Goal: Task Accomplishment & Management: Use online tool/utility

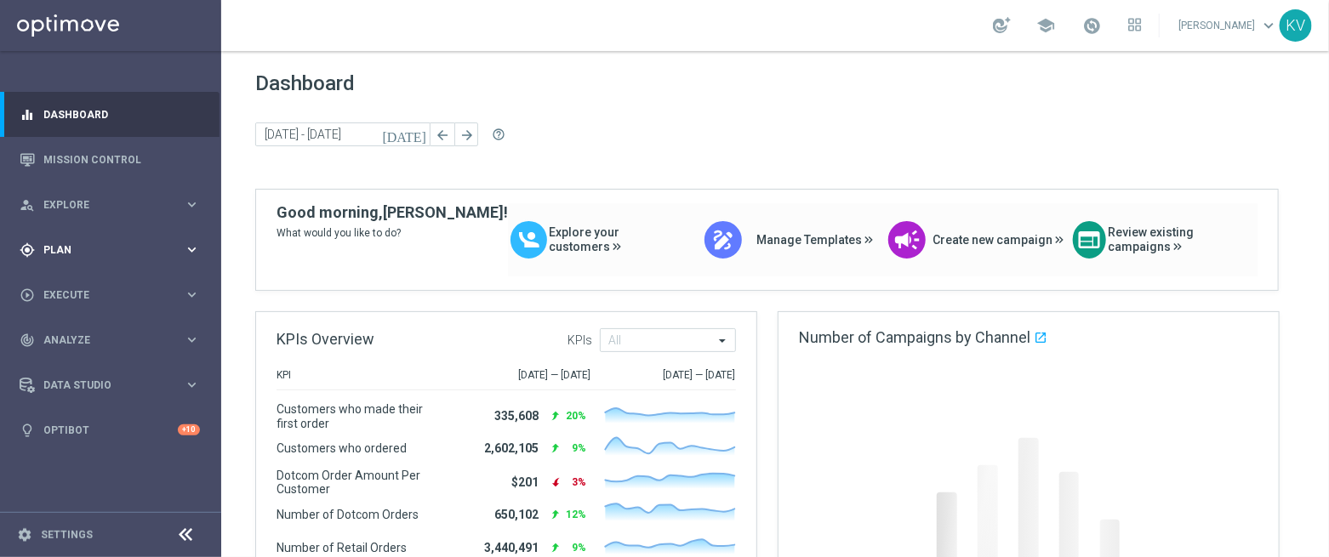
click at [109, 231] on div "gps_fixed Plan keyboard_arrow_right" at bounding box center [110, 249] width 220 height 45
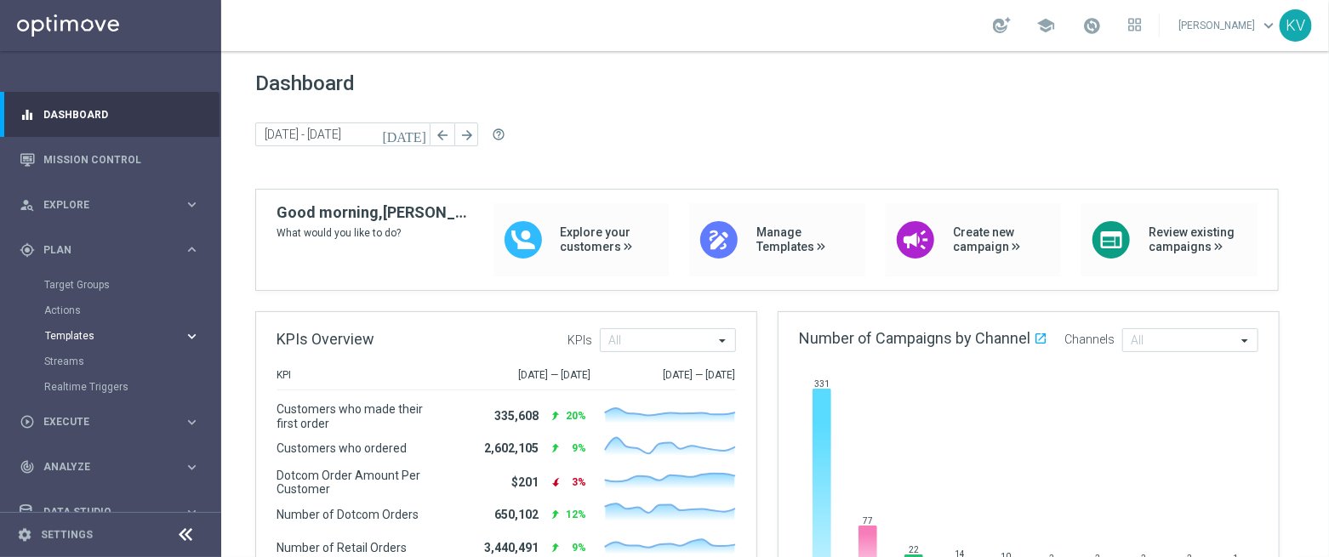
click at [84, 331] on span "Templates" at bounding box center [106, 336] width 122 height 10
click at [72, 363] on link "Optimail" at bounding box center [115, 362] width 124 height 14
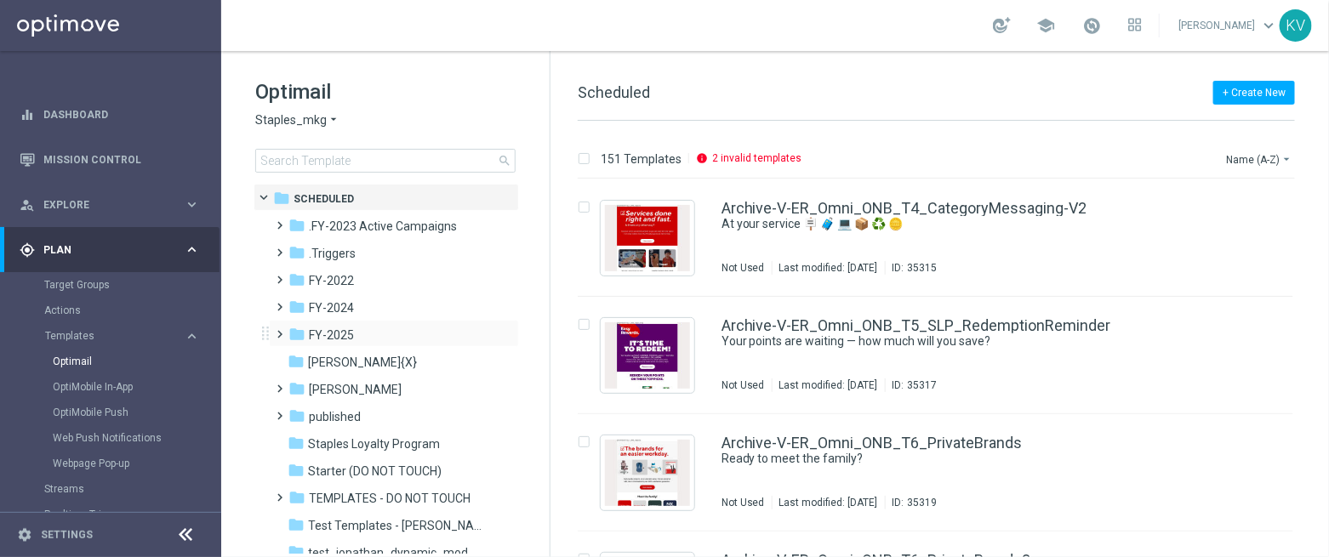
click at [281, 330] on span at bounding box center [277, 326] width 8 height 7
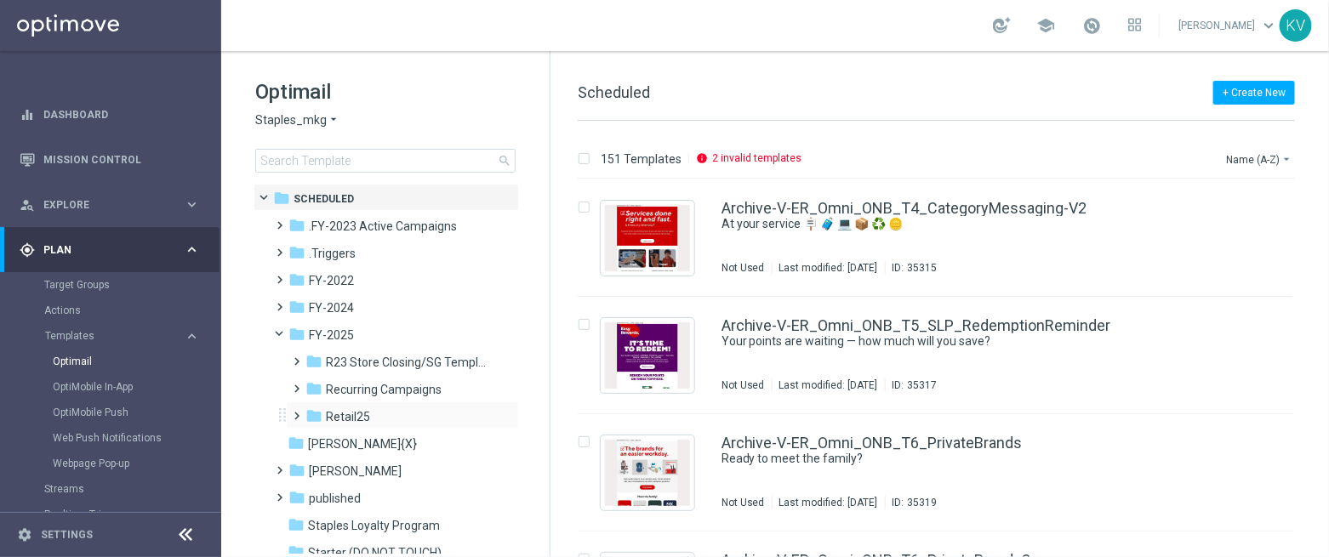
click at [294, 412] on span at bounding box center [294, 408] width 8 height 7
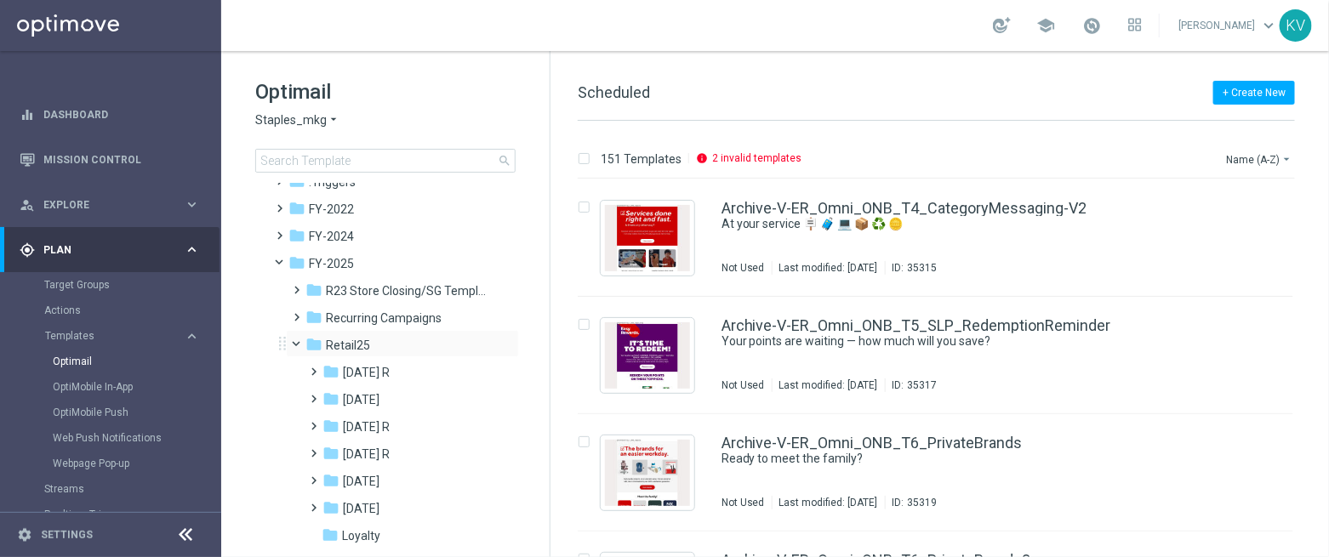
scroll to position [128, 0]
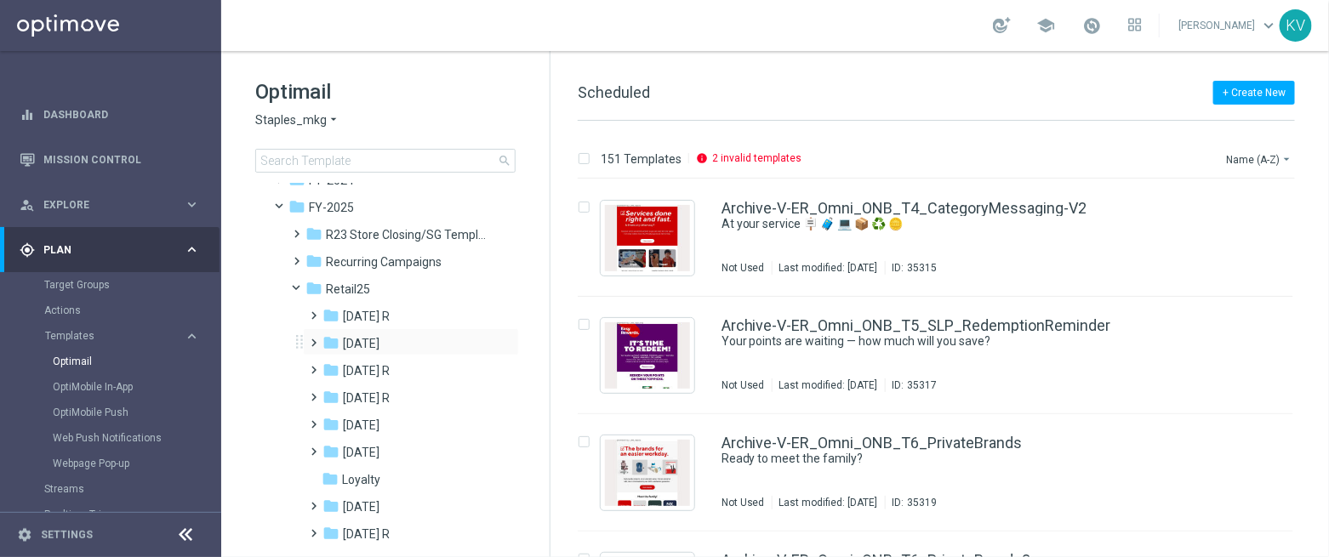
click at [307, 338] on span at bounding box center [311, 335] width 8 height 7
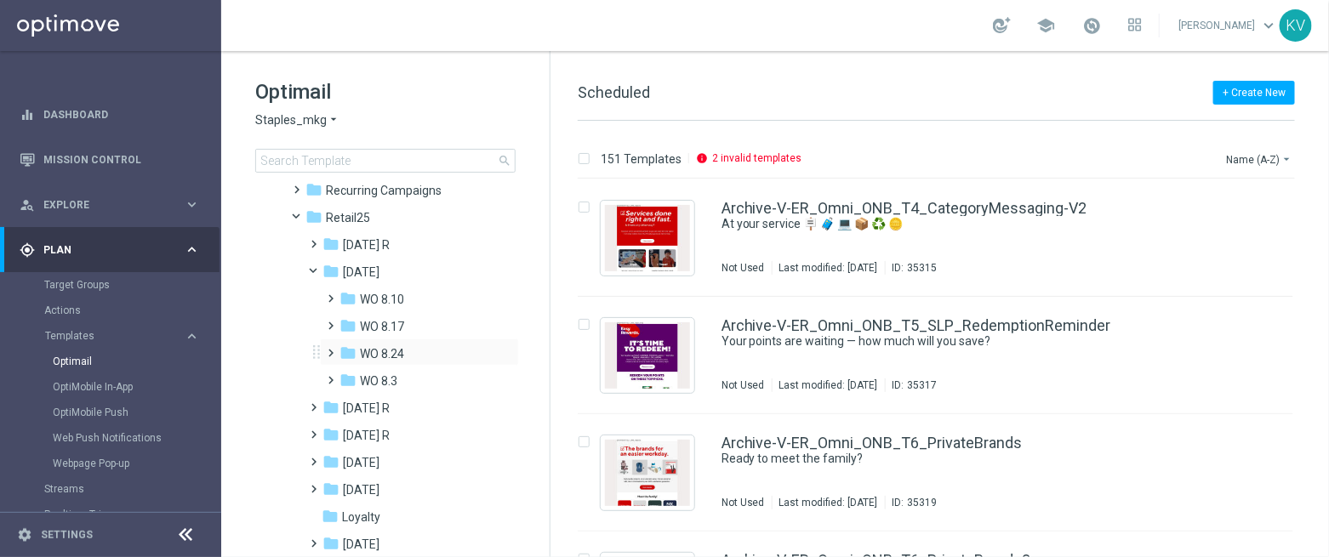
click at [327, 360] on span at bounding box center [332, 352] width 16 height 23
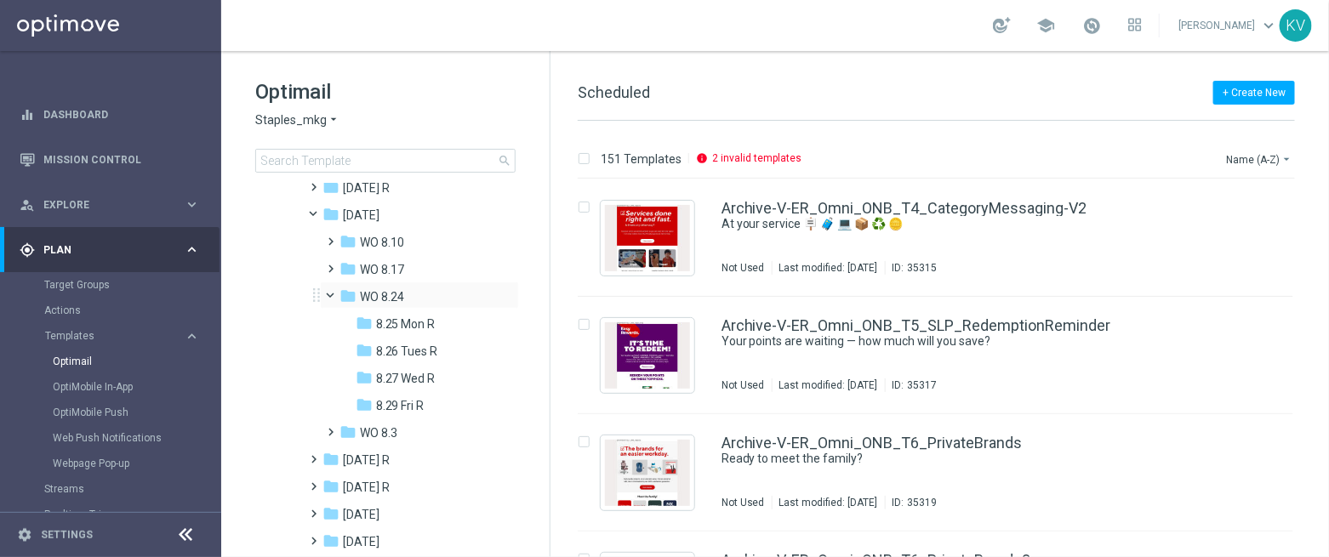
scroll to position [257, 0]
click at [386, 380] on span "8.27 Wed R" at bounding box center [406, 377] width 60 height 15
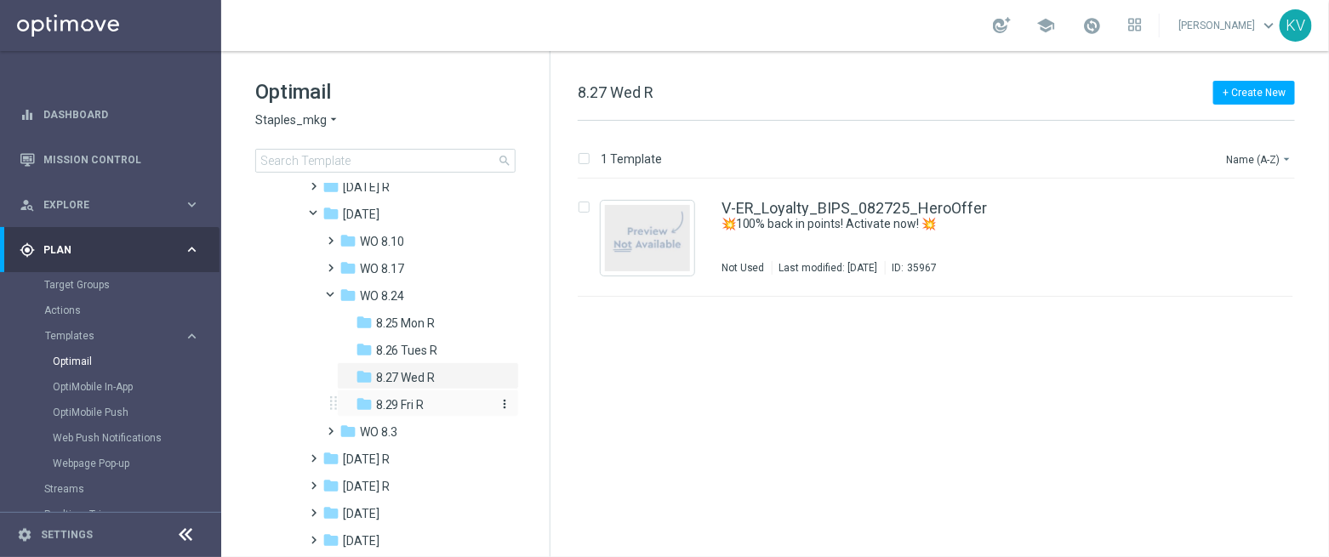
click at [387, 399] on span "8.29 Fri R" at bounding box center [400, 404] width 49 height 15
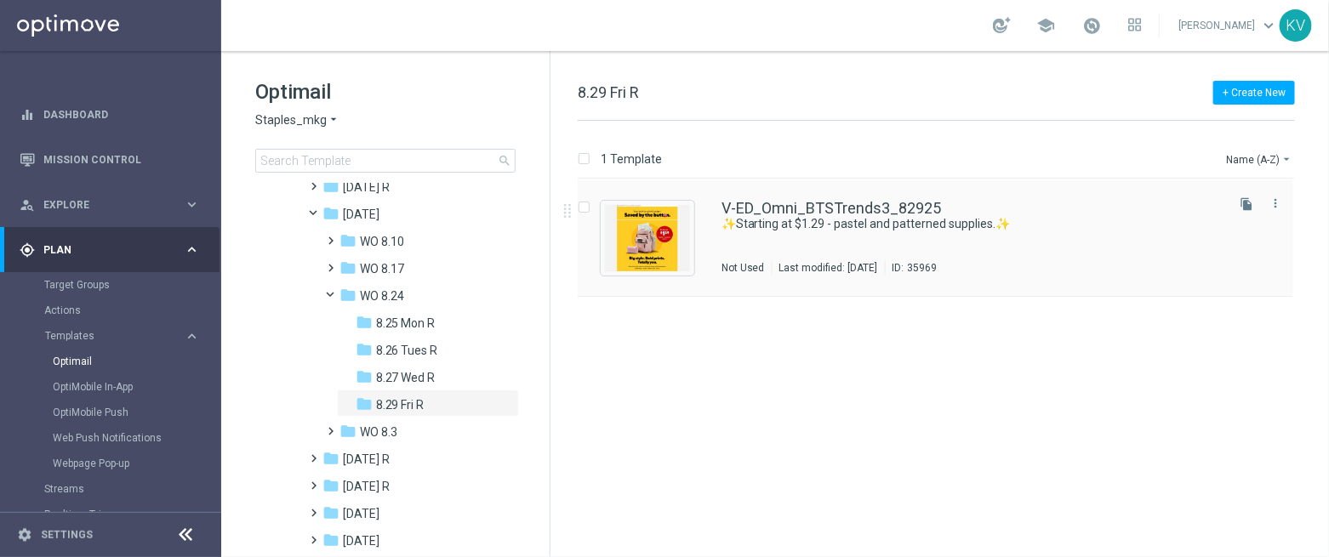
click at [974, 209] on div "V-ED_Omni_BTSTrends3_82925" at bounding box center [972, 208] width 500 height 15
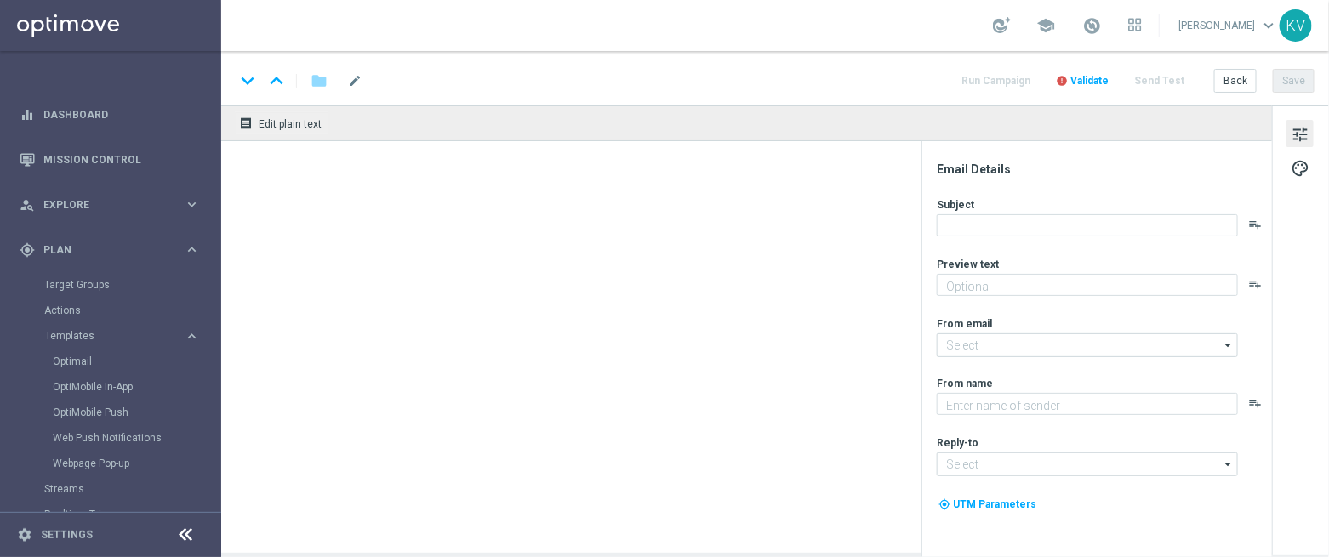
type textarea "Looking good for back to school."
type input "[EMAIL_ADDRESS][DOMAIN_NAME]"
type textarea "Staples Back To School"
type input "[EMAIL_ADDRESS][DOMAIN_NAME]"
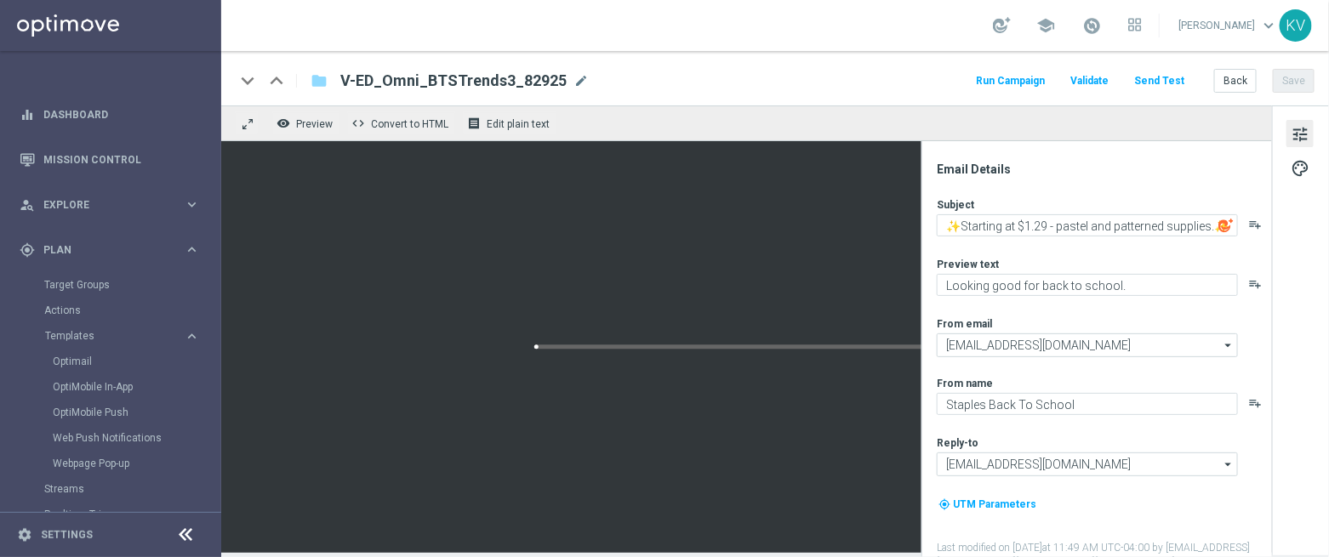
click at [1174, 80] on button "Send Test" at bounding box center [1159, 81] width 55 height 23
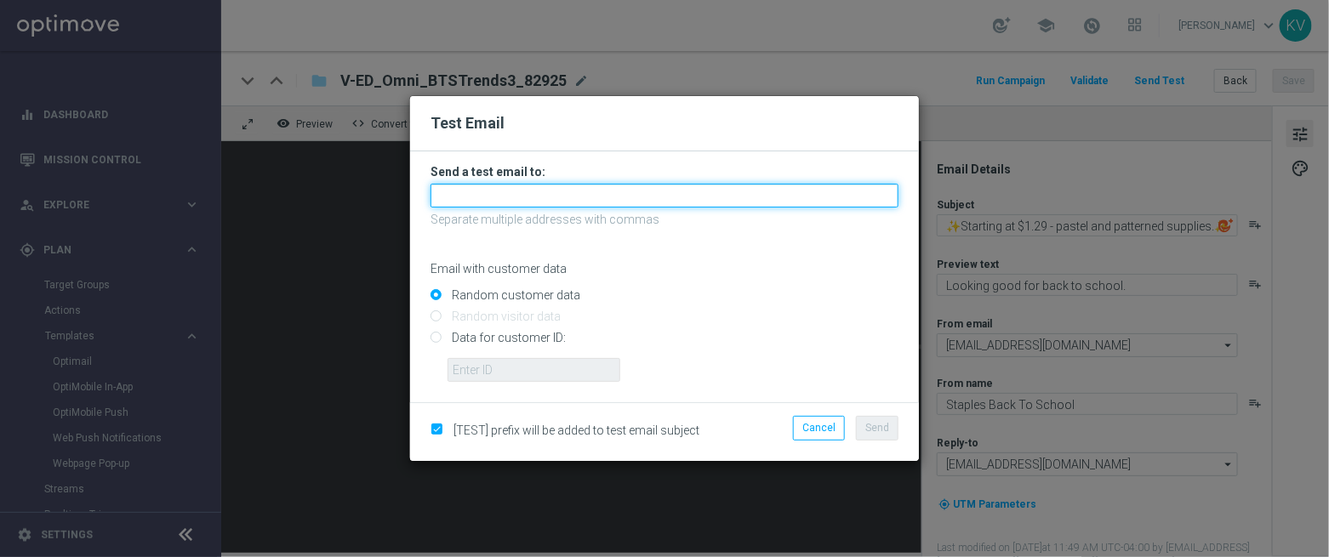
click at [570, 203] on input "text" at bounding box center [665, 196] width 468 height 24
paste input "[EMAIL_ADDRESS][PERSON_NAME][DOMAIN_NAME]"
type input "[EMAIL_ADDRESS][PERSON_NAME][DOMAIN_NAME]"
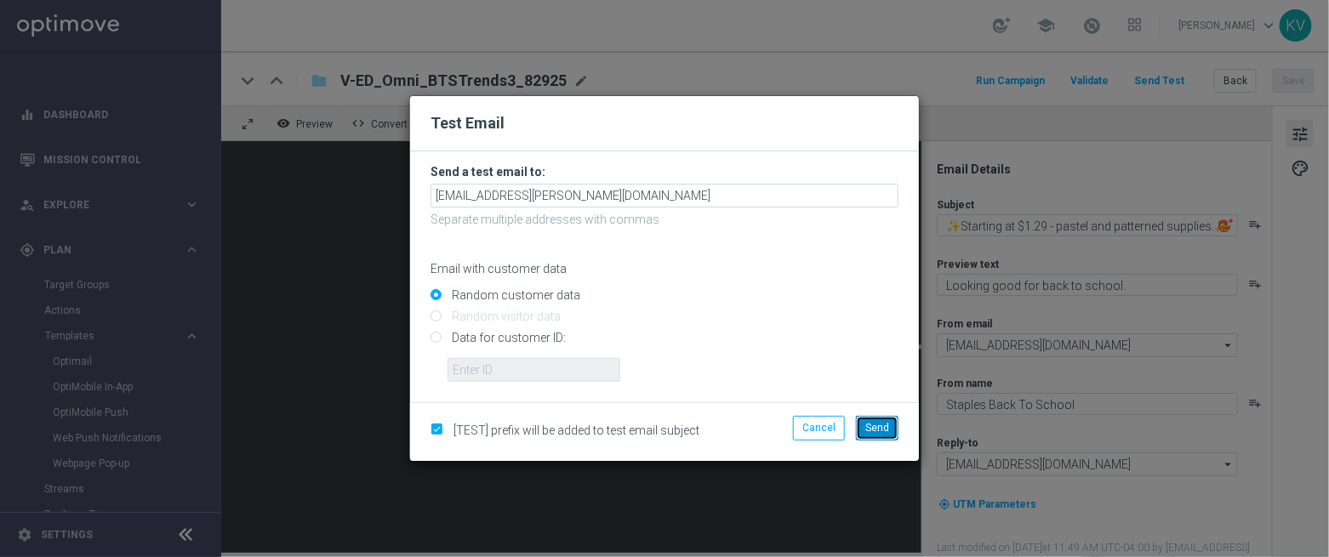
click at [882, 424] on span "Send" at bounding box center [877, 428] width 24 height 12
click at [888, 427] on span "Send" at bounding box center [877, 428] width 24 height 12
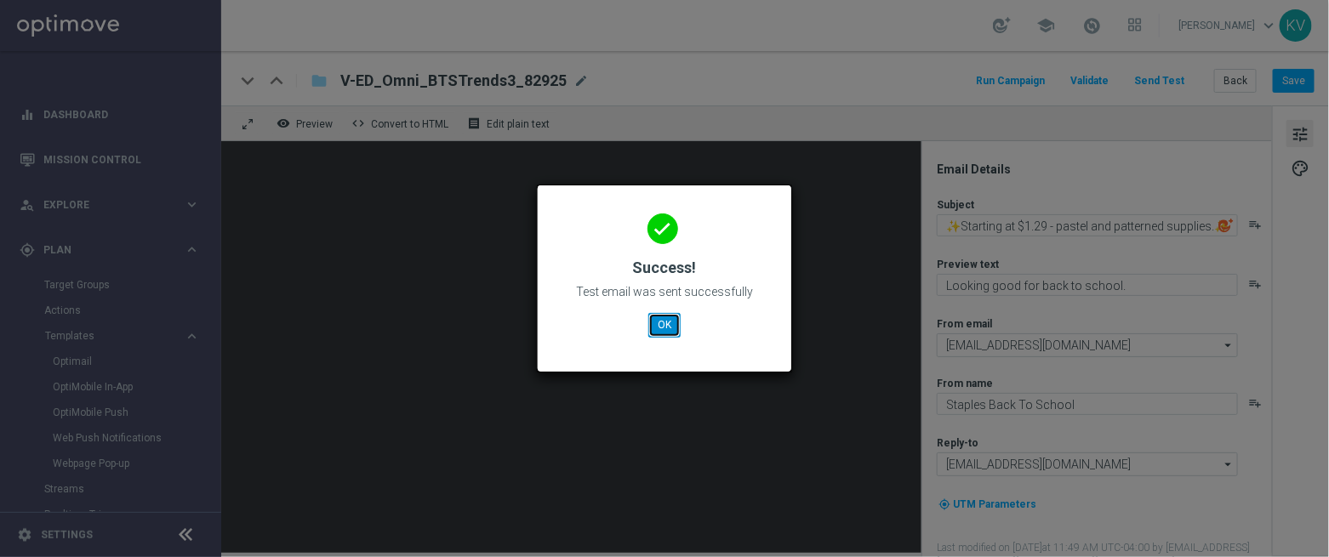
click at [659, 317] on button "OK" at bounding box center [664, 325] width 32 height 24
click at [660, 335] on button "OK" at bounding box center [664, 325] width 32 height 24
